Goal: Navigation & Orientation: Find specific page/section

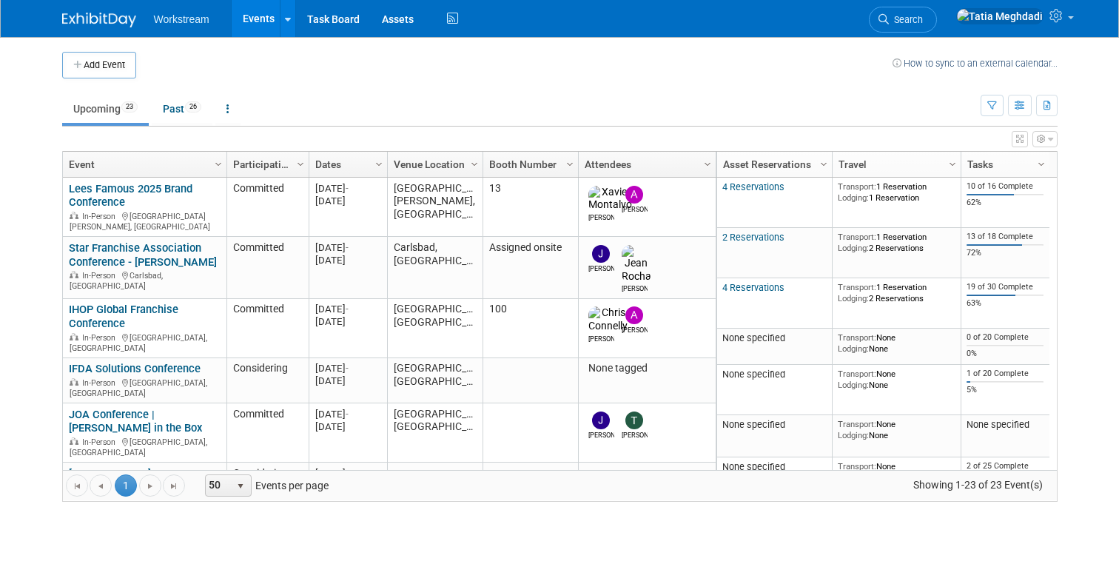
click at [187, 23] on span "Workstream" at bounding box center [182, 19] width 56 height 12
click at [92, 18] on img at bounding box center [99, 20] width 74 height 15
click at [255, 21] on link "Events" at bounding box center [259, 18] width 54 height 37
